Goal: Check status: Check status

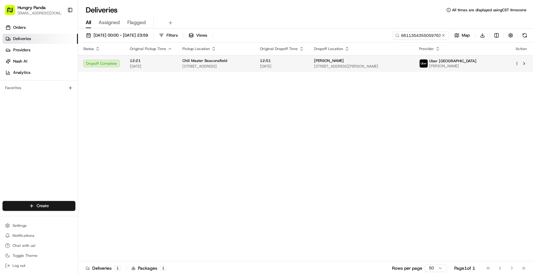
type input "661135435505976377647"
click at [255, 63] on td "Chili Master Beaconsfield [STREET_ADDRESS]" at bounding box center [216, 63] width 78 height 17
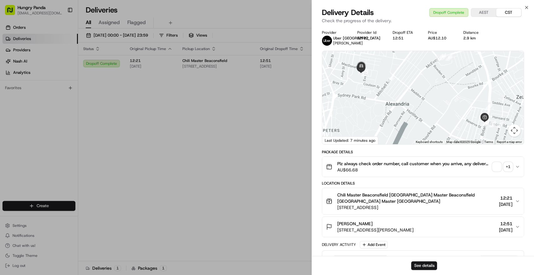
click at [513, 166] on div "Plz always check order number, call customer when you arrive, any delivery issu…" at bounding box center [420, 166] width 189 height 13
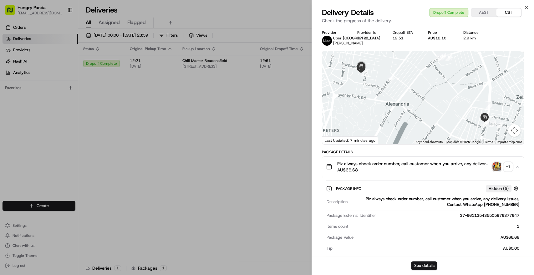
click at [503, 167] on button "+ 1" at bounding box center [502, 166] width 20 height 9
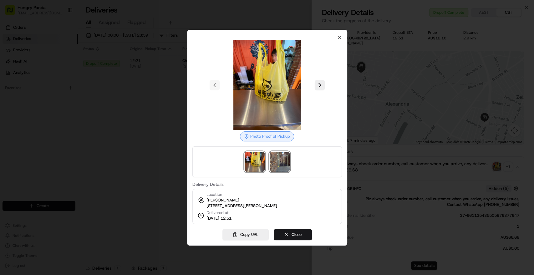
click at [277, 163] on img at bounding box center [280, 162] width 20 height 20
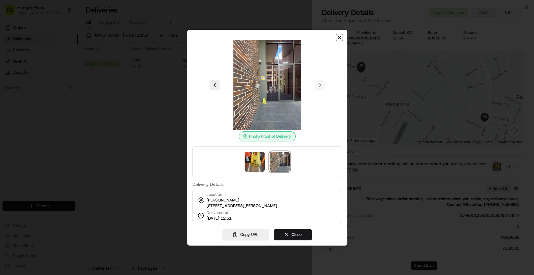
drag, startPoint x: 341, startPoint y: 36, endPoint x: 137, endPoint y: 33, distance: 204.2
click at [341, 36] on icon "button" at bounding box center [339, 37] width 5 height 5
